Goal: Task Accomplishment & Management: Manage account settings

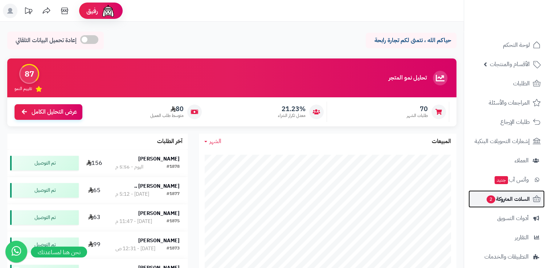
click at [503, 200] on span "السلات المتروكة 2" at bounding box center [508, 199] width 44 height 10
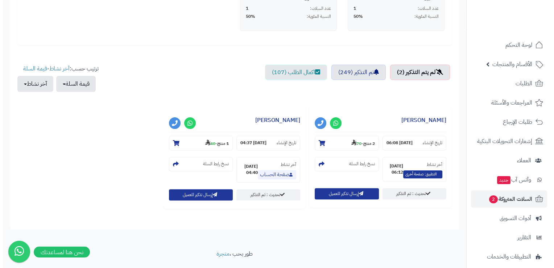
scroll to position [218, 0]
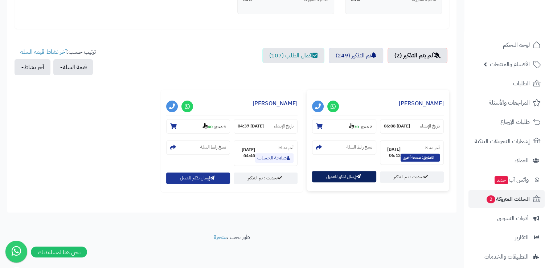
click at [339, 177] on button "إرسال تذكير للعميل" at bounding box center [344, 176] width 64 height 11
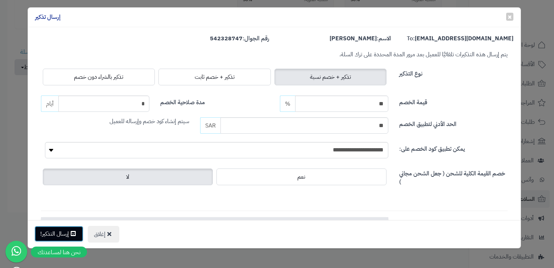
click at [58, 233] on button "إرسال التذكير!" at bounding box center [58, 234] width 49 height 16
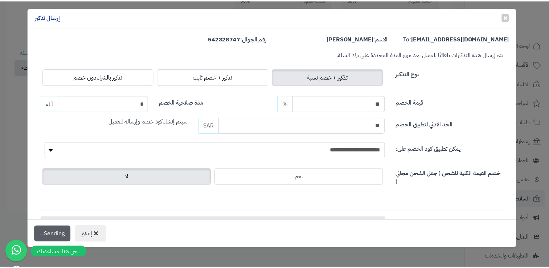
scroll to position [241, 0]
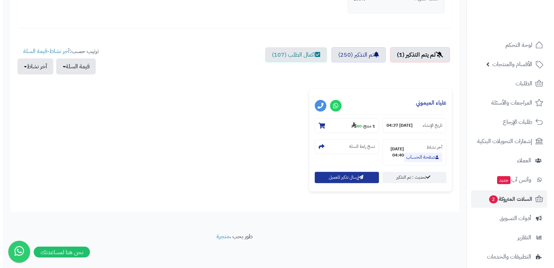
scroll to position [219, 0]
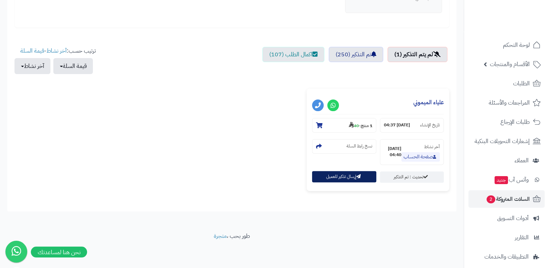
click at [334, 179] on button "إرسال تذكير للعميل" at bounding box center [344, 176] width 64 height 11
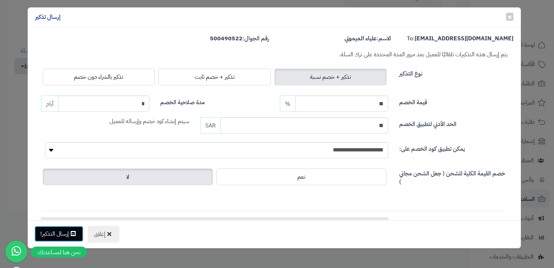
click at [56, 233] on button "إرسال التذكير!" at bounding box center [58, 234] width 49 height 16
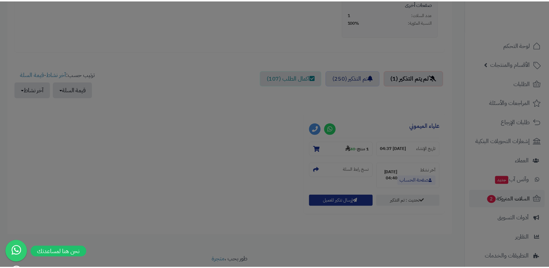
scroll to position [242, 0]
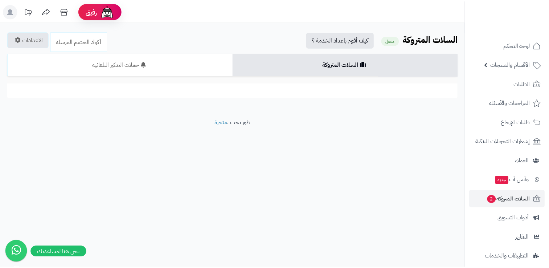
scroll to position [8, 0]
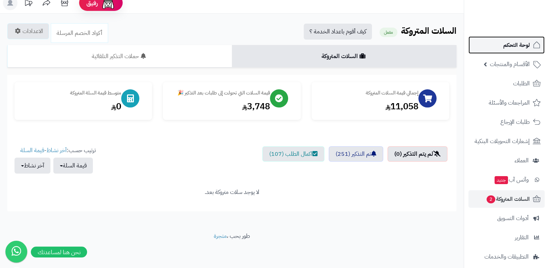
click at [516, 44] on span "لوحة التحكم" at bounding box center [516, 45] width 26 height 10
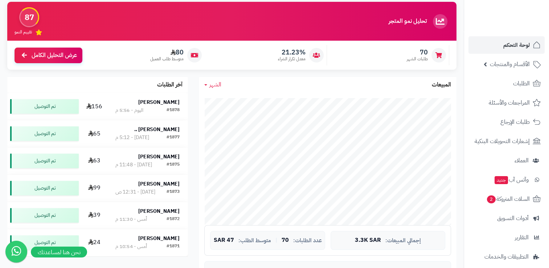
scroll to position [73, 0]
